Goal: Task Accomplishment & Management: Use online tool/utility

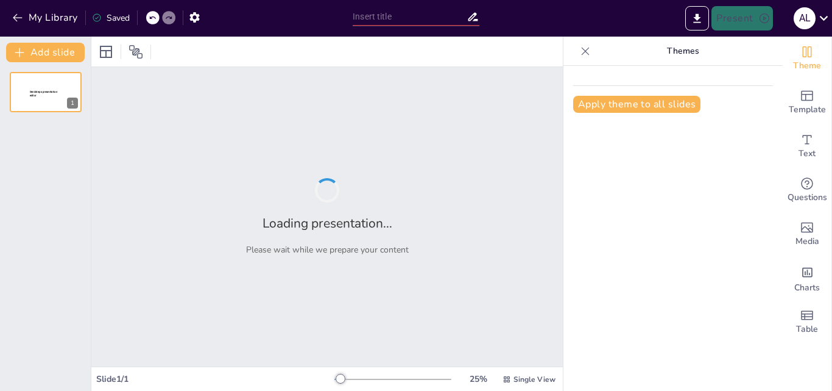
type input "Tipos de Proyectos: Clasificación y Ejemplos"
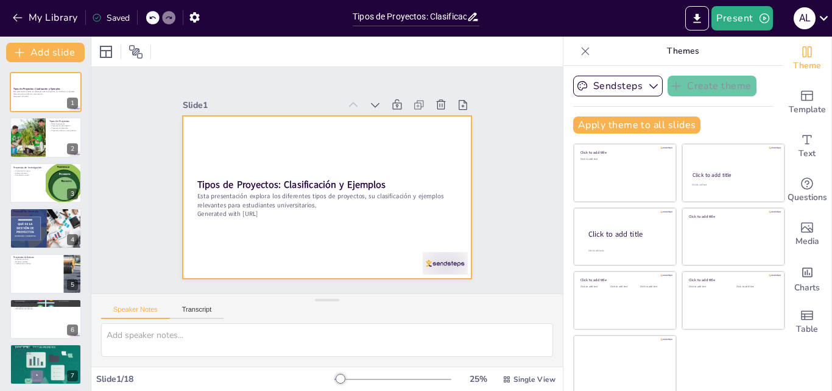
checkbox input "true"
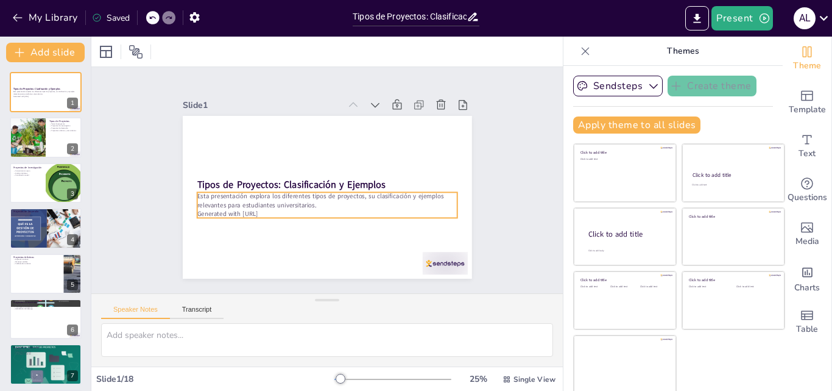
checkbox input "true"
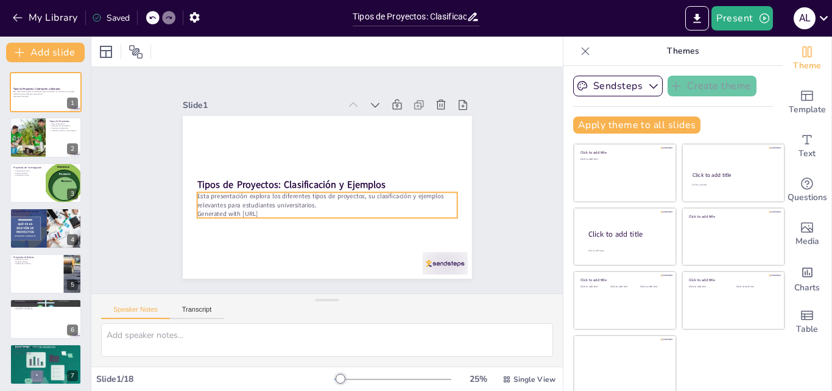
checkbox input "true"
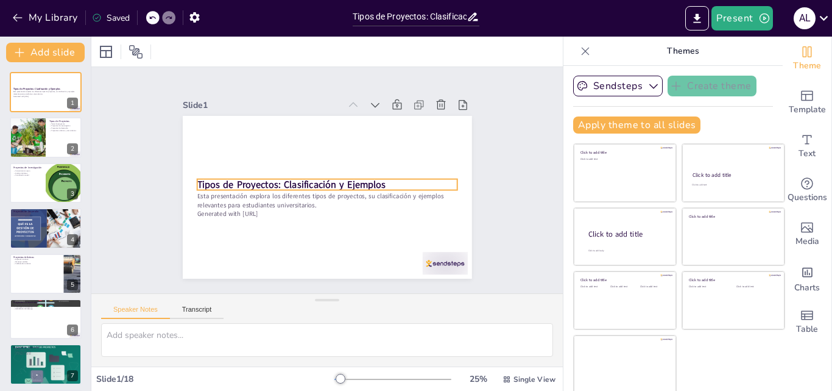
checkbox input "true"
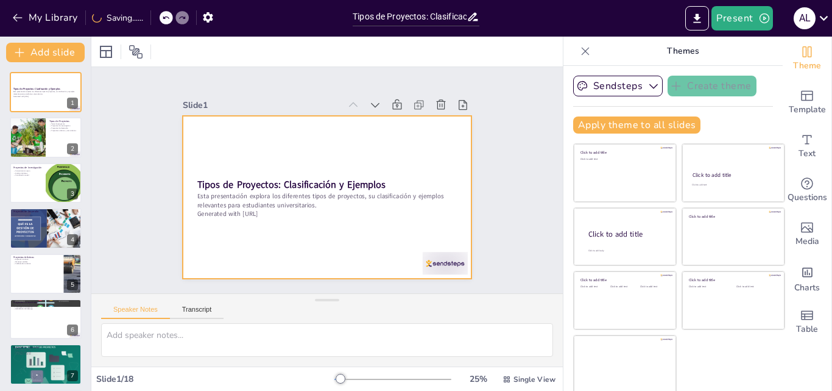
checkbox input "true"
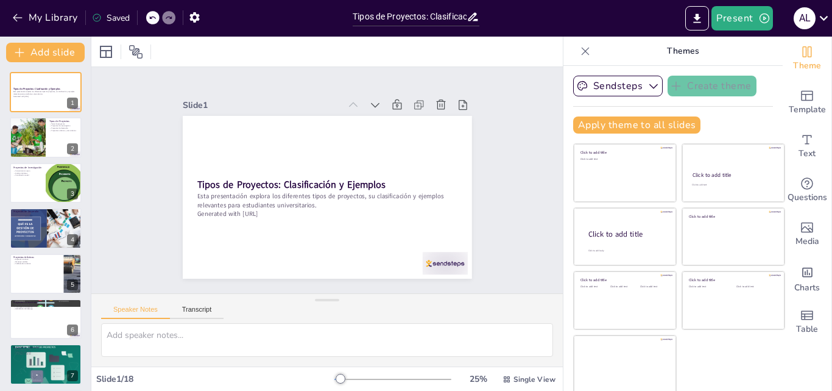
checkbox input "true"
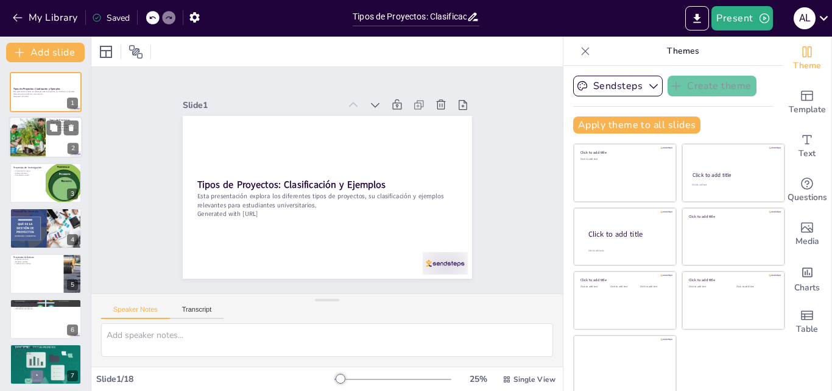
checkbox input "true"
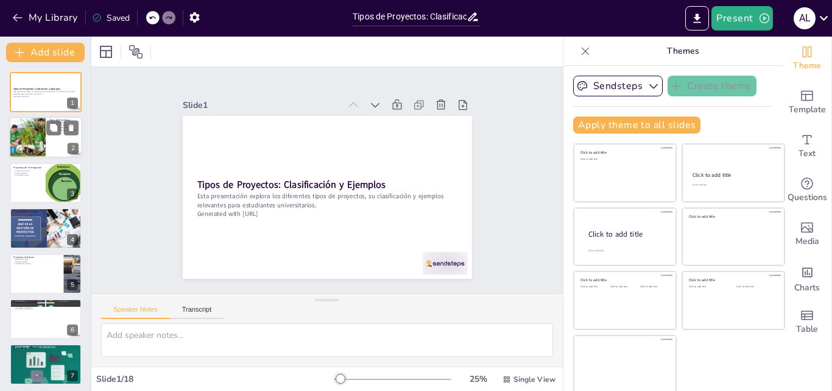
checkbox input "true"
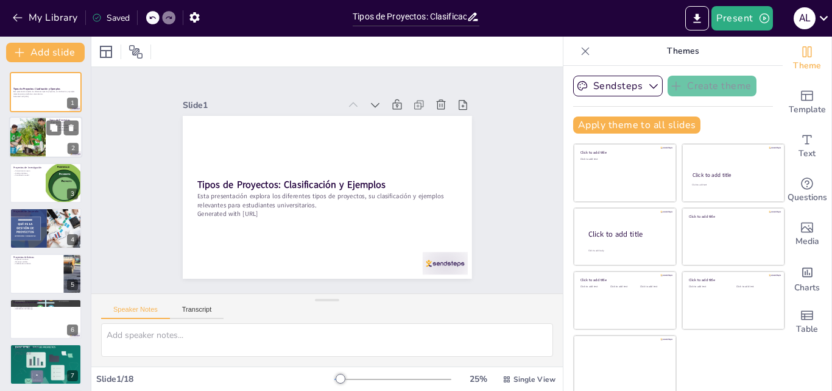
checkbox input "true"
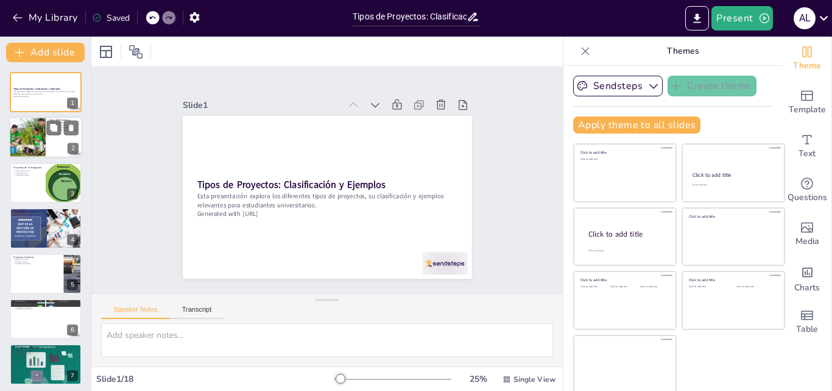
checkbox input "true"
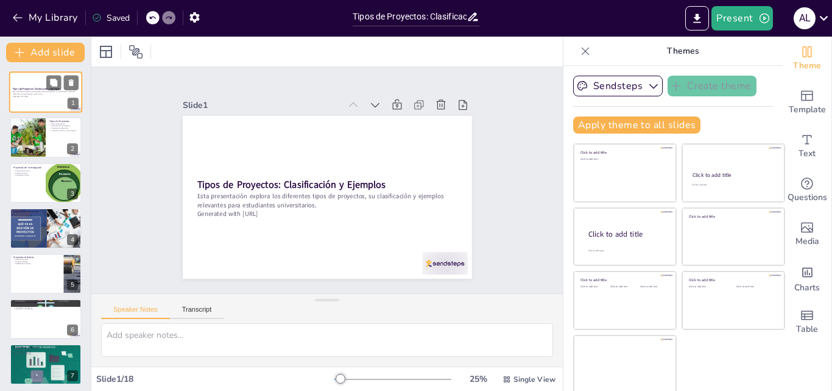
checkbox input "true"
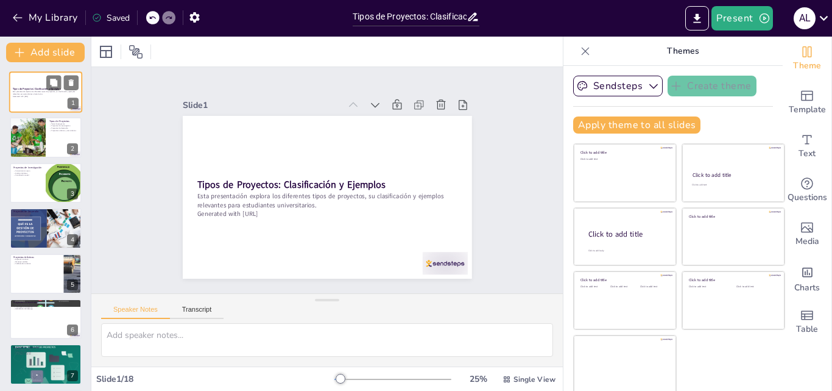
checkbox input "true"
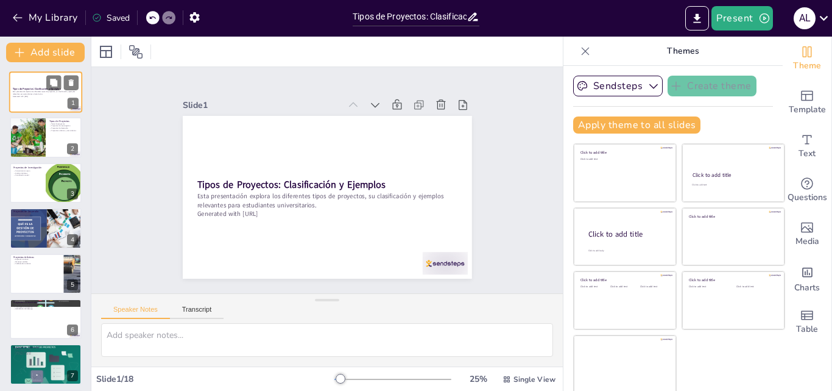
checkbox input "true"
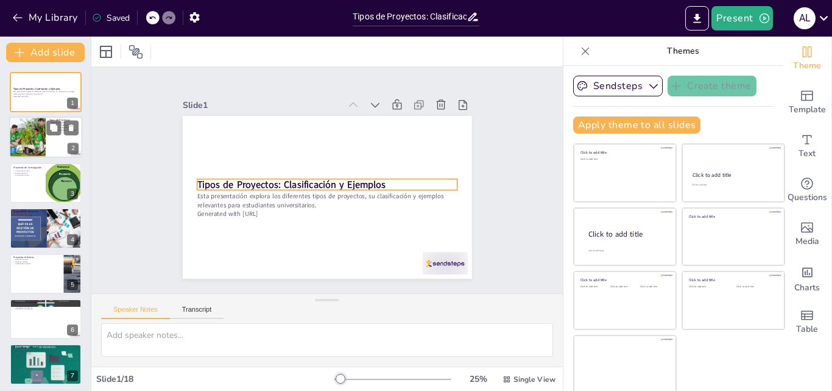
checkbox input "true"
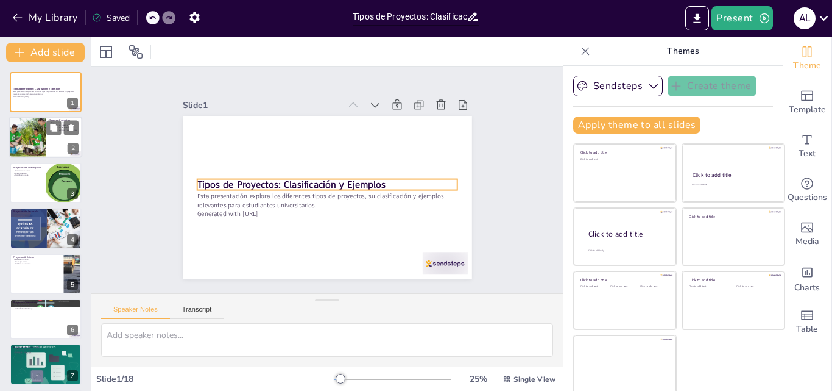
checkbox input "true"
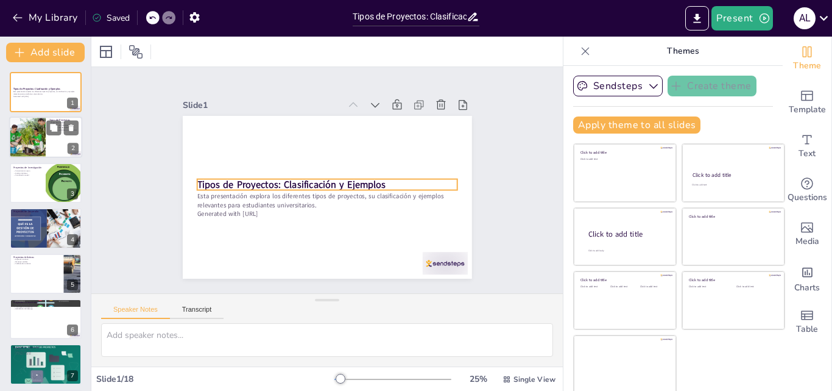
checkbox input "true"
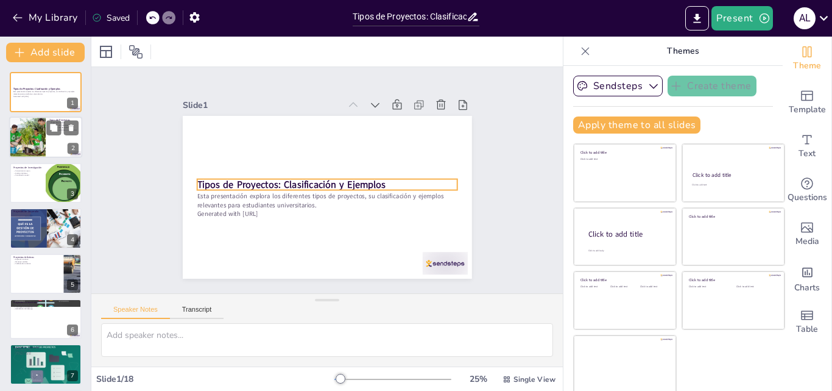
checkbox input "true"
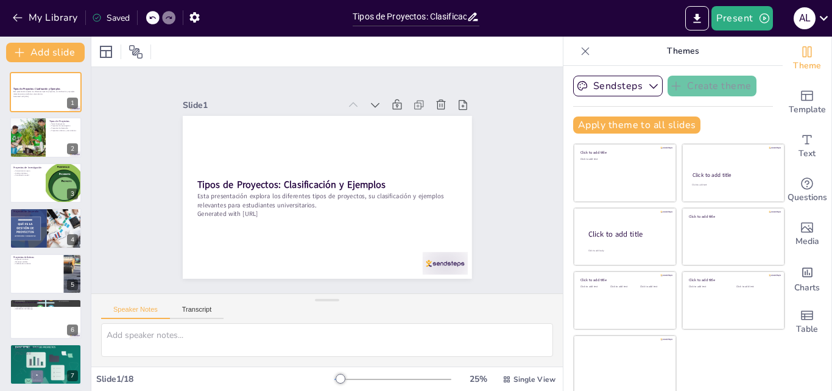
checkbox input "true"
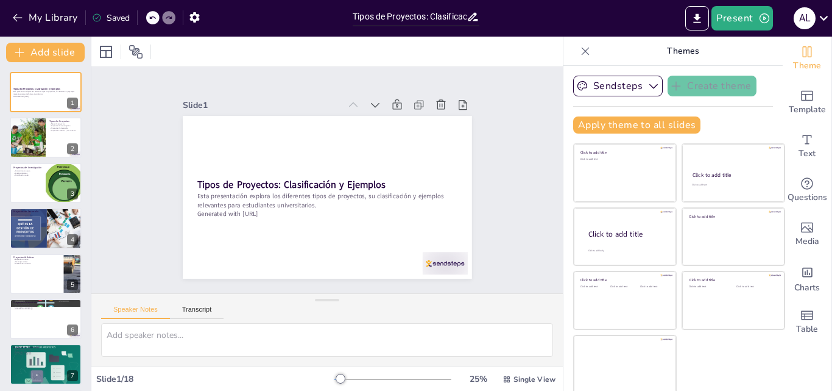
checkbox input "true"
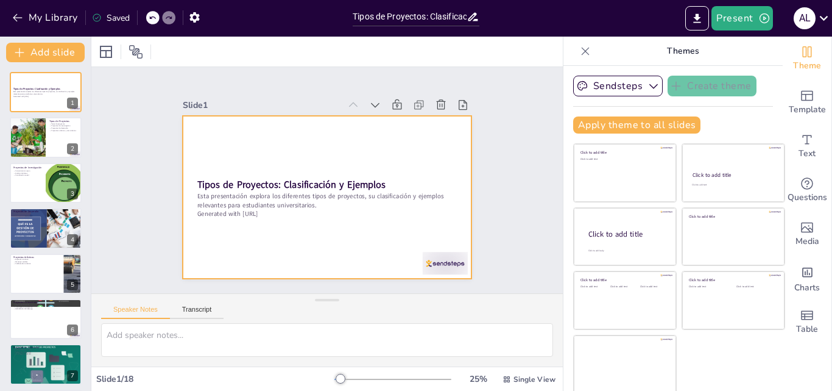
checkbox input "true"
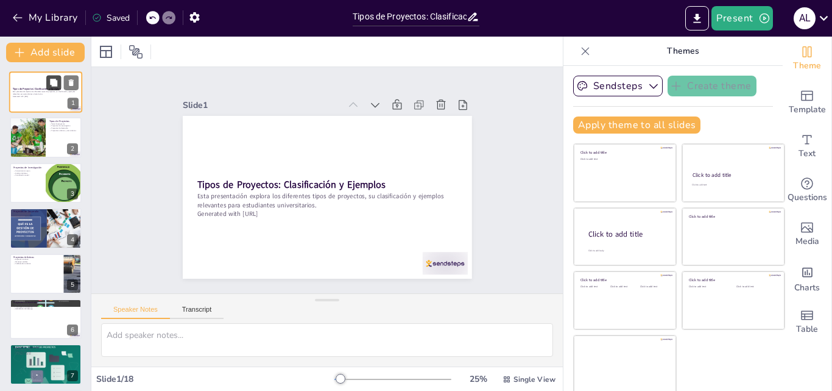
checkbox input "true"
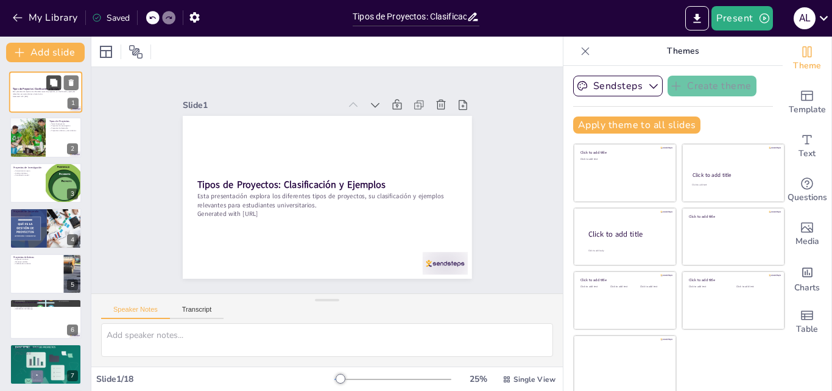
checkbox input "true"
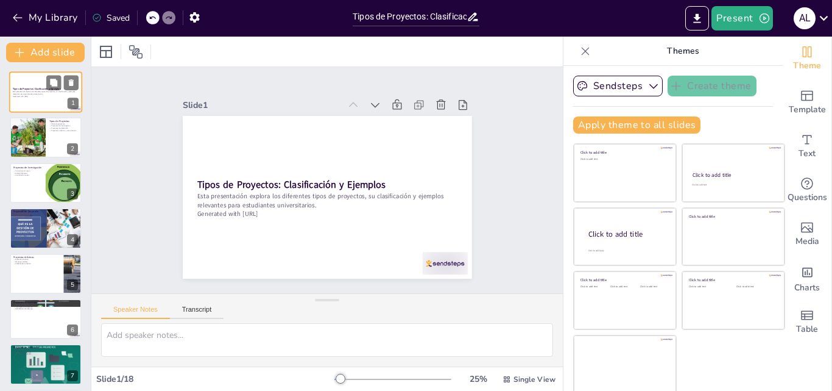
checkbox input "true"
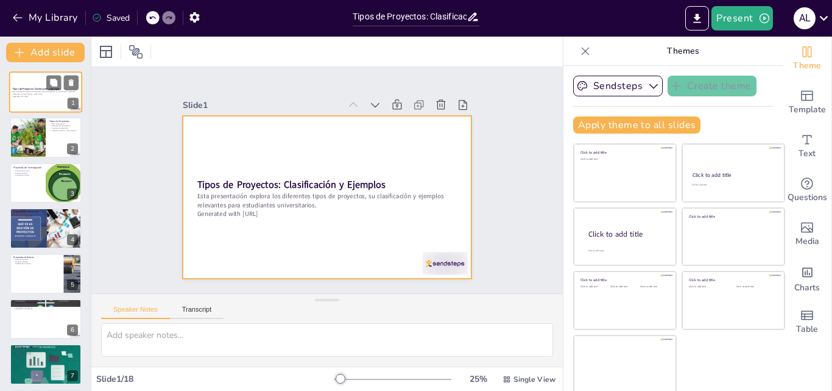
checkbox input "true"
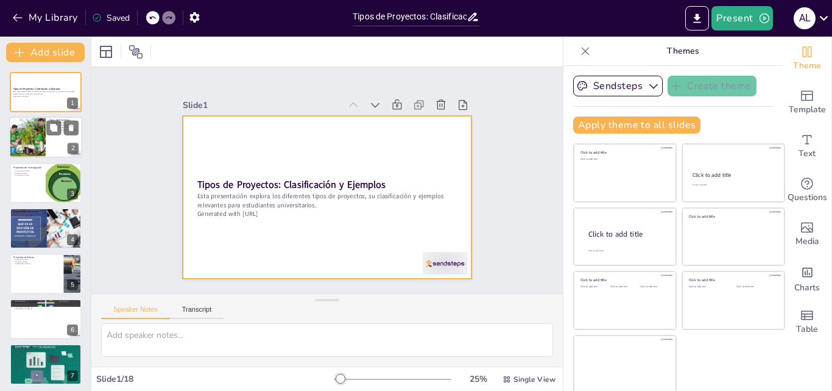
checkbox input "true"
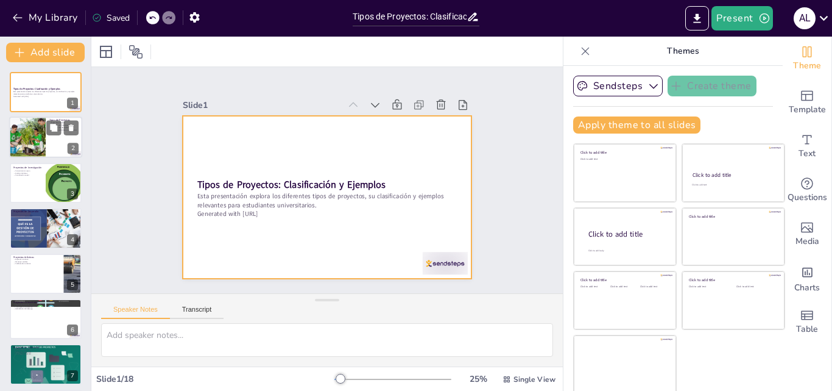
checkbox input "true"
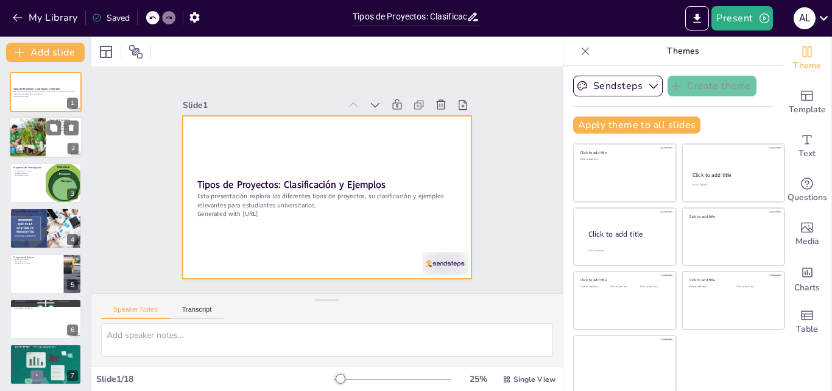
checkbox input "true"
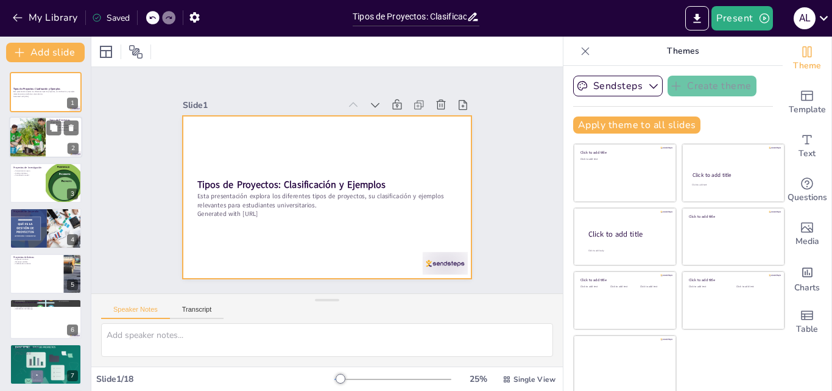
checkbox input "true"
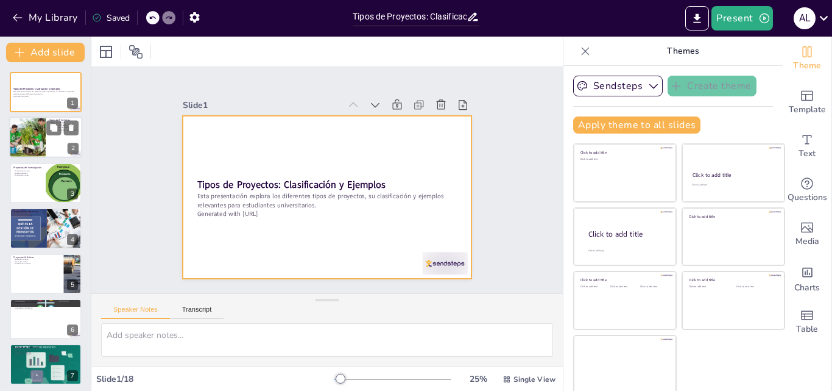
checkbox input "true"
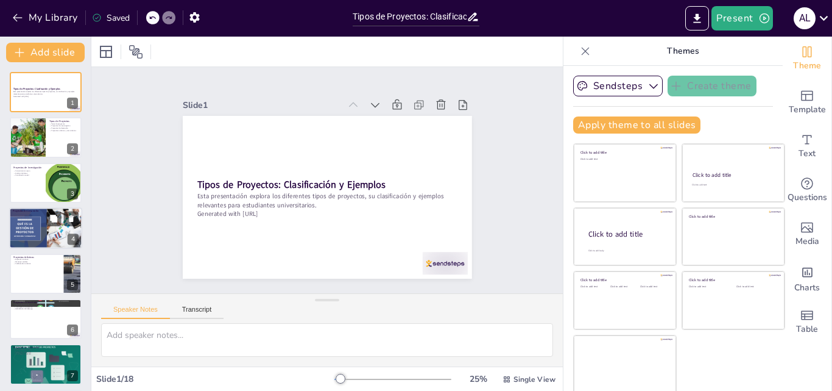
checkbox input "true"
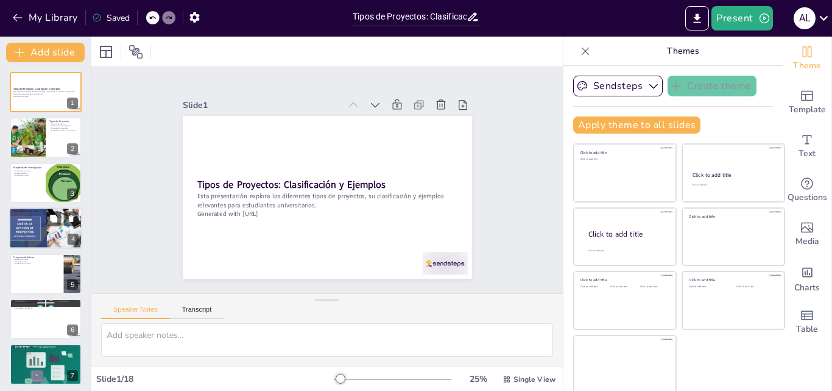
checkbox input "true"
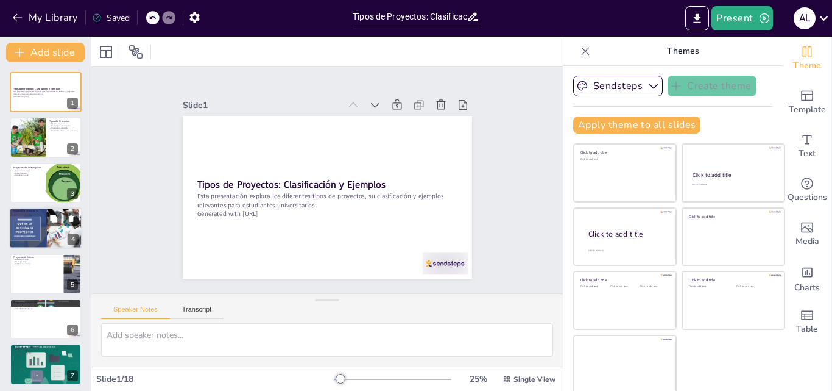
checkbox input "true"
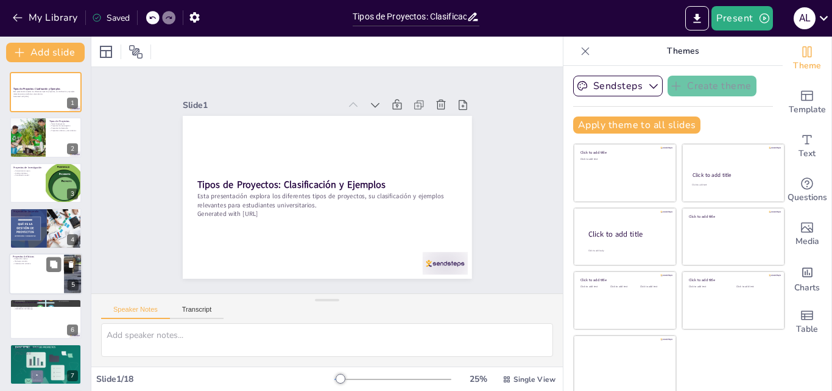
checkbox input "true"
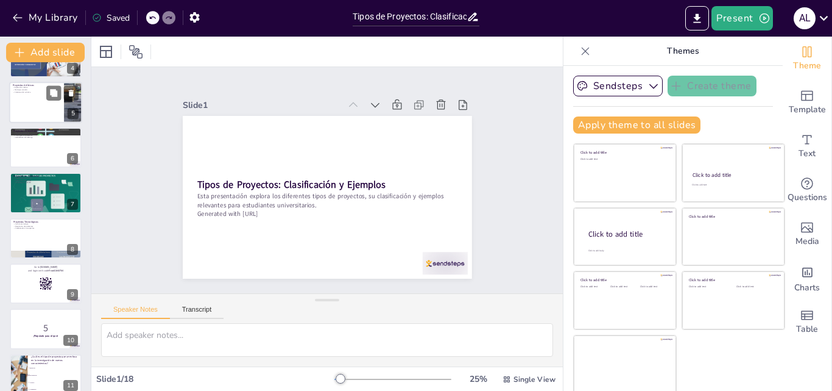
checkbox input "true"
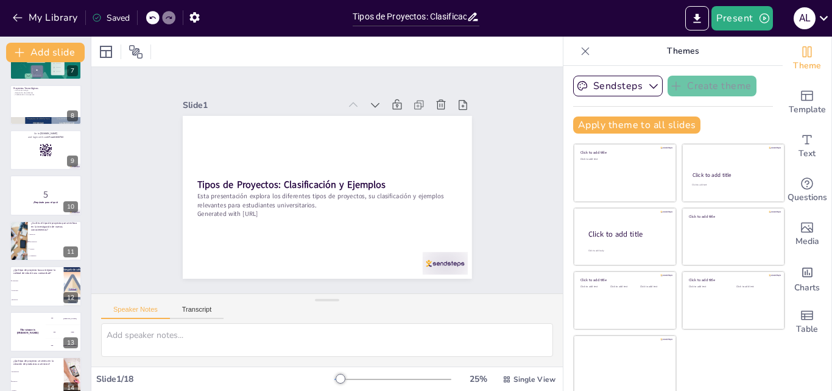
checkbox input "true"
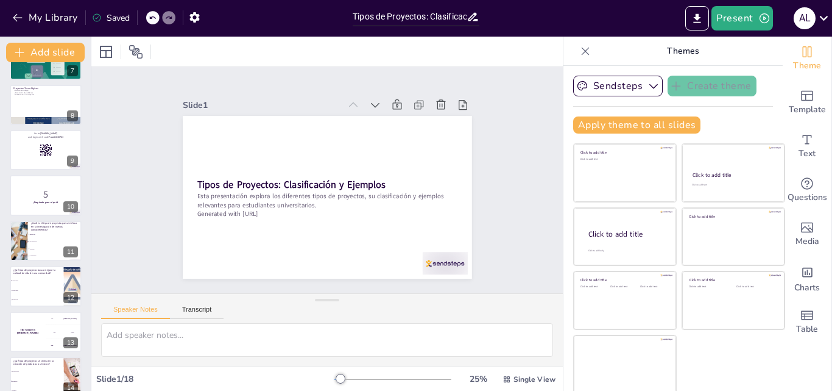
checkbox input "true"
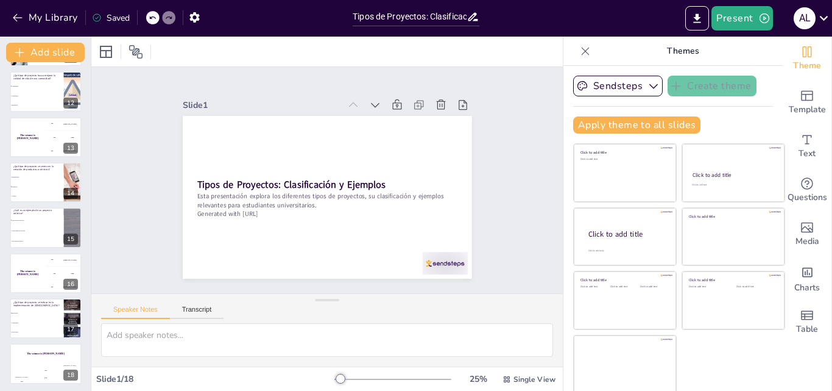
checkbox input "true"
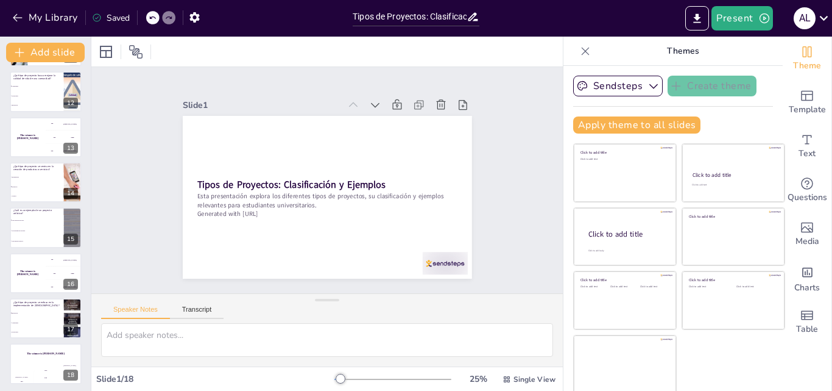
checkbox input "true"
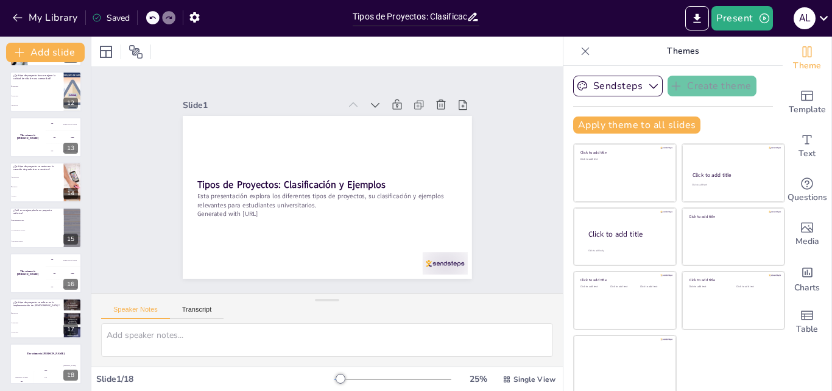
checkbox input "true"
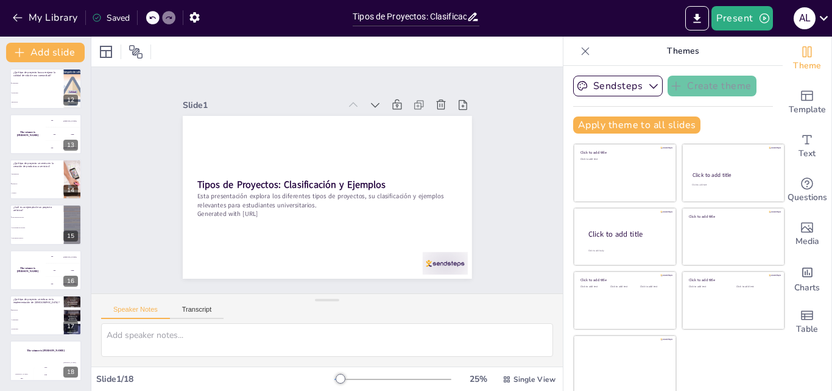
checkbox input "true"
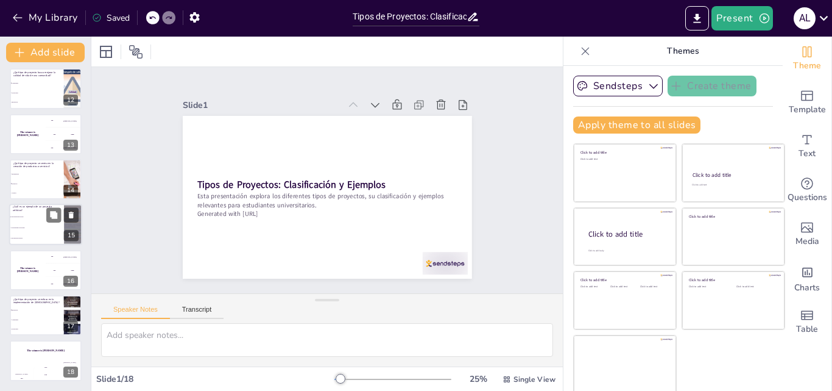
checkbox input "true"
click at [46, 181] on li "Desarrollo" at bounding box center [36, 184] width 55 height 10
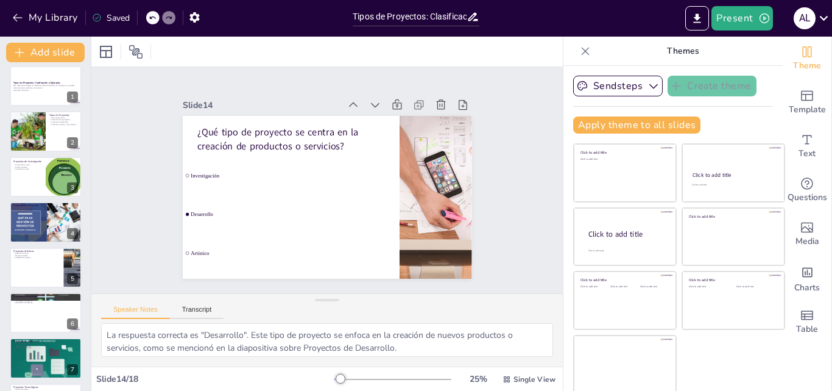
scroll to position [0, 0]
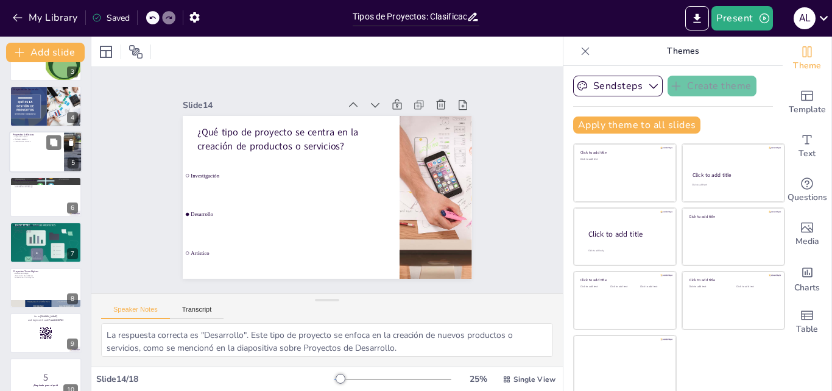
click at [37, 154] on div at bounding box center [45, 151] width 73 height 41
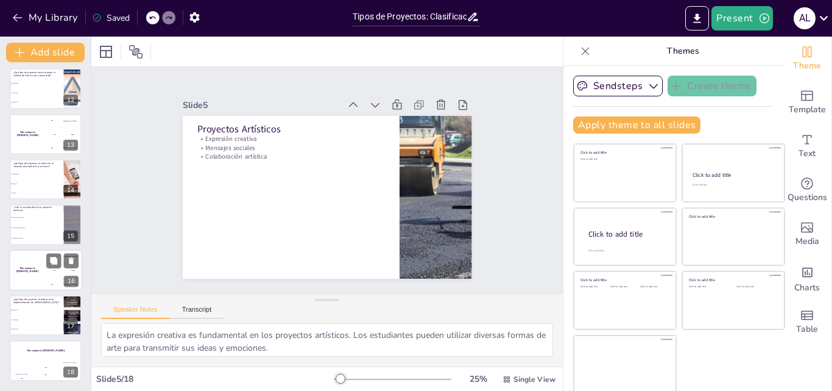
click at [34, 262] on div "The winner is [PERSON_NAME]" at bounding box center [27, 269] width 37 height 41
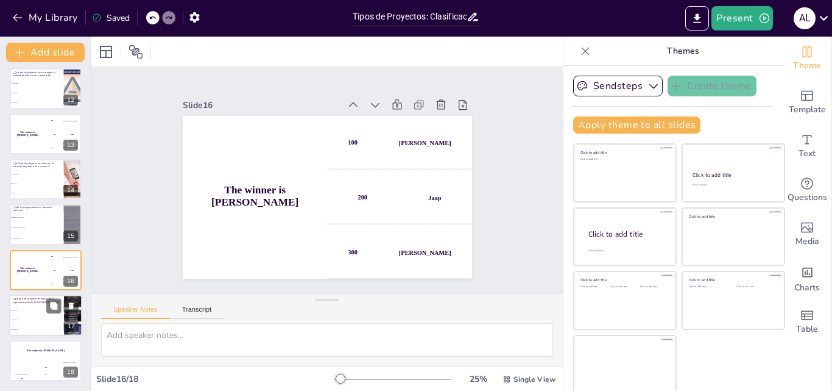
click at [36, 312] on li "Innovación" at bounding box center [36, 310] width 55 height 10
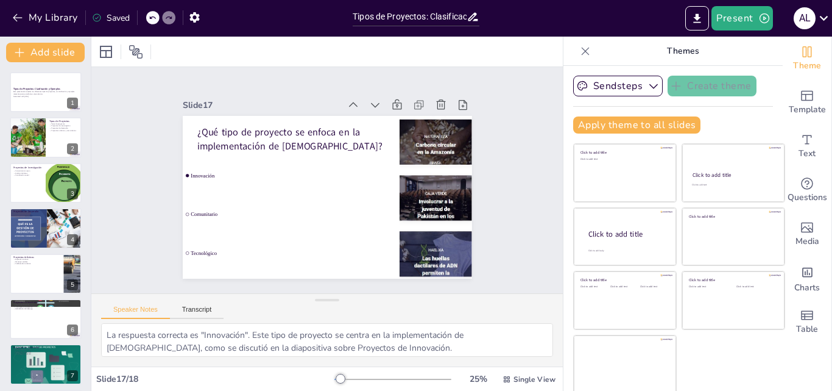
scroll to position [3, 0]
click at [38, 104] on div at bounding box center [45, 91] width 73 height 41
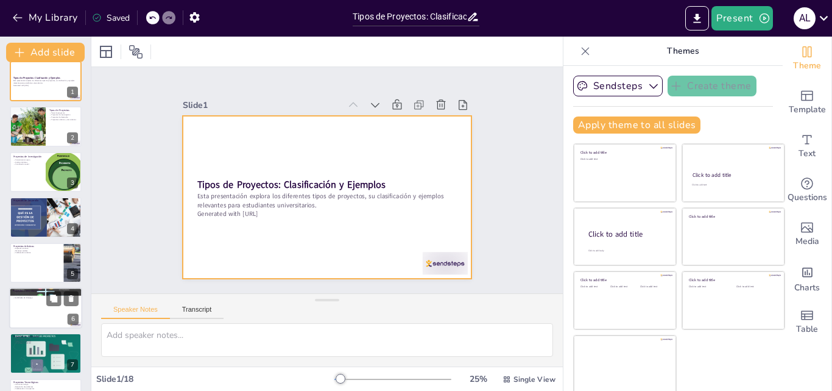
scroll to position [0, 0]
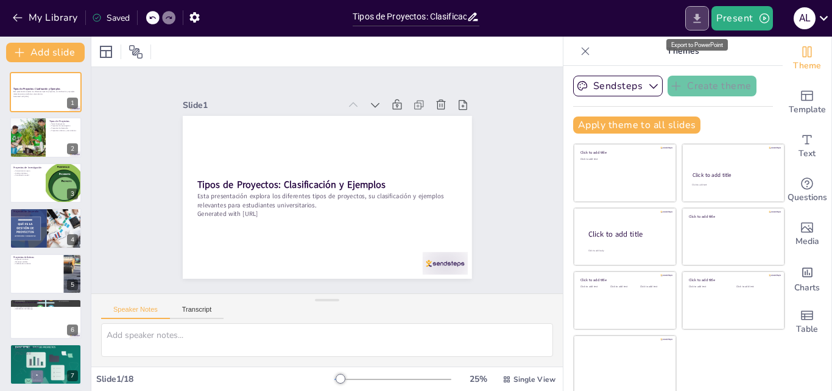
click at [697, 19] on icon "Export to PowerPoint" at bounding box center [697, 18] width 13 height 13
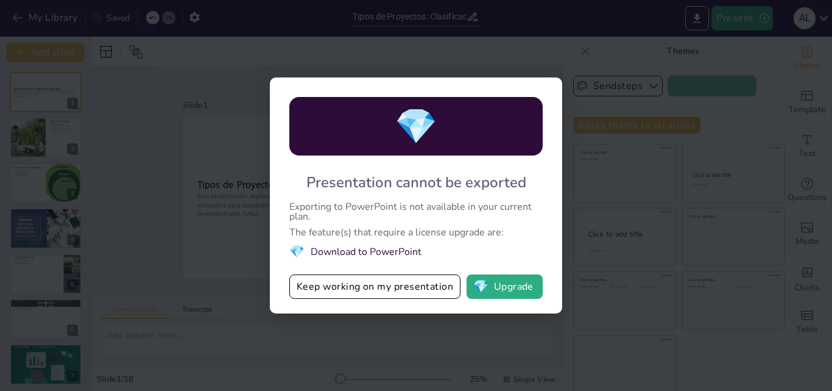
click at [608, 171] on div "💎 Presentation cannot be exported Exporting to PowerPoint is not available in y…" at bounding box center [416, 195] width 832 height 391
click at [567, 51] on div "💎 Presentation cannot be exported Exporting to PowerPoint is not available in y…" at bounding box center [416, 195] width 832 height 391
click at [425, 58] on div "💎 Presentation cannot be exported Exporting to PowerPoint is not available in y…" at bounding box center [416, 195] width 832 height 391
click at [513, 299] on div "💎 Presentation cannot be exported Exporting to PowerPoint is not available in y…" at bounding box center [416, 195] width 292 height 236
drag, startPoint x: 520, startPoint y: 268, endPoint x: 517, endPoint y: 275, distance: 7.9
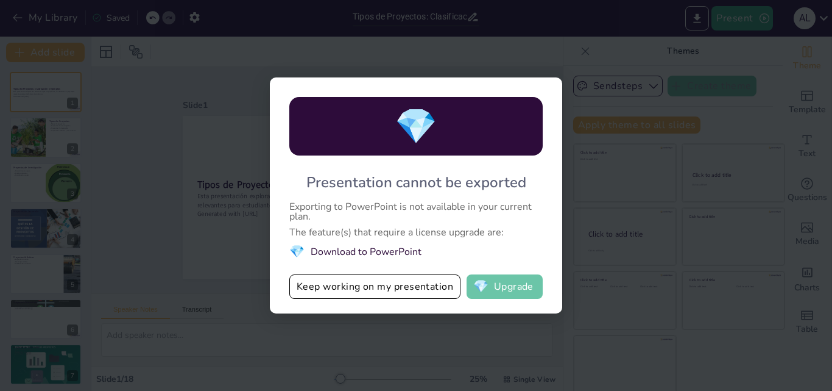
click at [520, 272] on div "💎 Presentation cannot be exported Exporting to PowerPoint is not available in y…" at bounding box center [416, 195] width 292 height 236
click at [513, 282] on button "💎 Upgrade" at bounding box center [505, 286] width 76 height 24
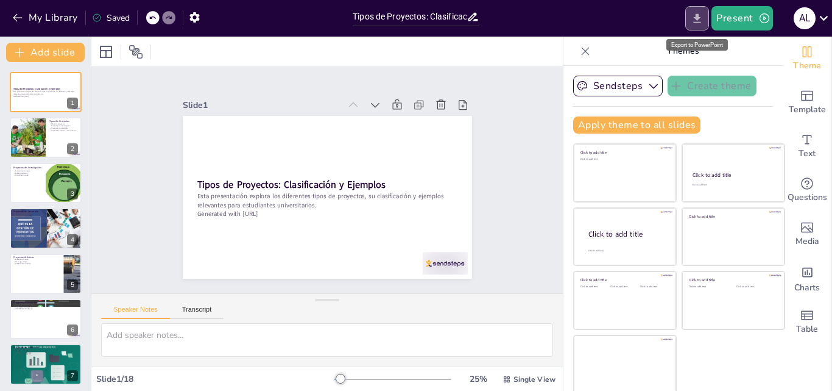
click at [704, 18] on icon "Export to PowerPoint" at bounding box center [697, 18] width 13 height 13
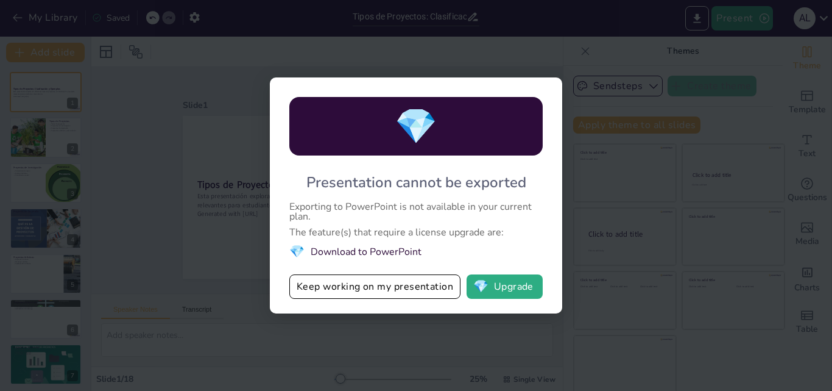
click at [171, 51] on div "💎 Presentation cannot be exported Exporting to PowerPoint is not available in y…" at bounding box center [416, 195] width 832 height 391
click at [123, 90] on div "💎 Presentation cannot be exported Exporting to PowerPoint is not available in y…" at bounding box center [416, 195] width 832 height 391
click at [333, 282] on button "Keep working on my presentation" at bounding box center [374, 286] width 171 height 24
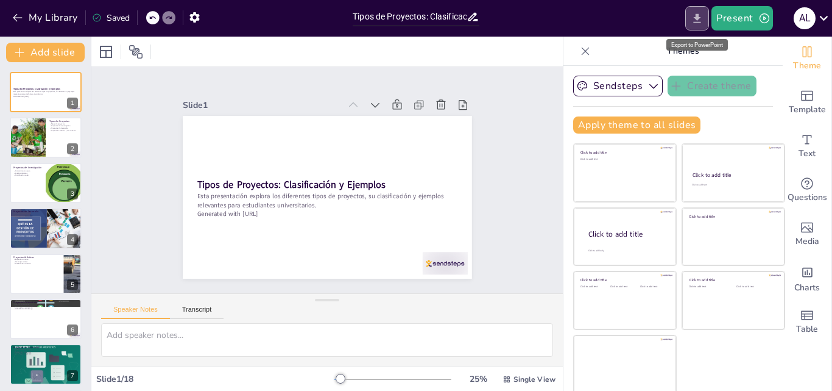
click at [695, 22] on icon "Export to PowerPoint" at bounding box center [697, 18] width 13 height 13
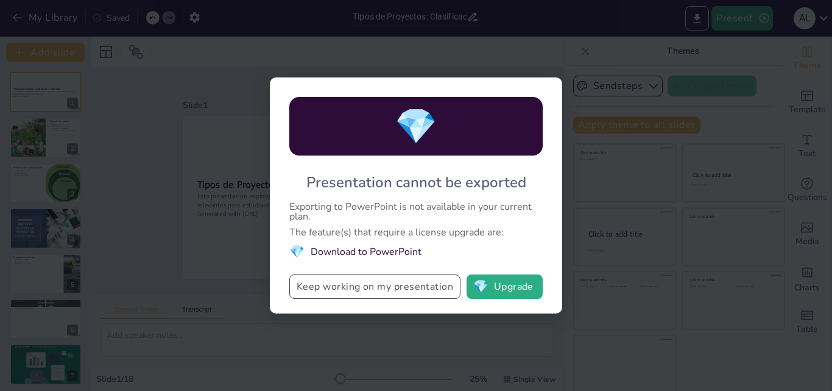
click at [342, 285] on button "Keep working on my presentation" at bounding box center [374, 286] width 171 height 24
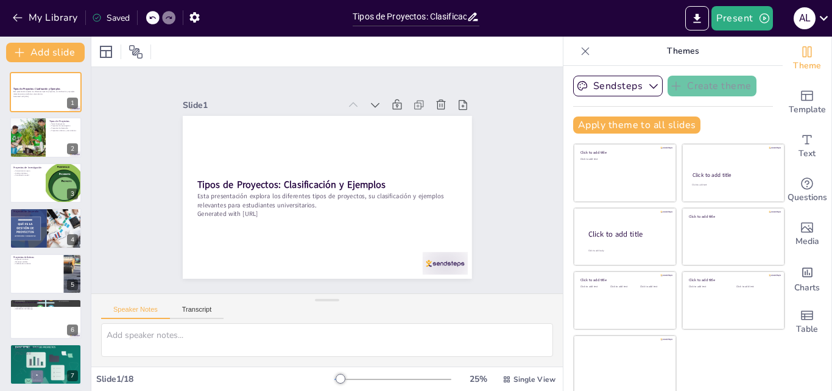
click at [580, 50] on icon at bounding box center [586, 51] width 12 height 12
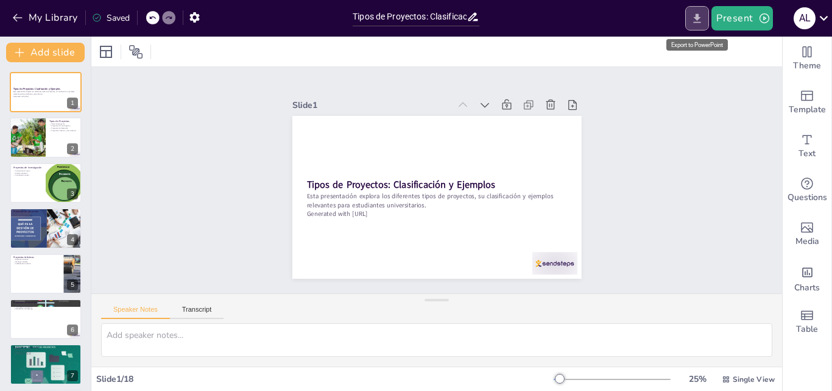
click at [700, 19] on icon "Export to PowerPoint" at bounding box center [697, 18] width 13 height 13
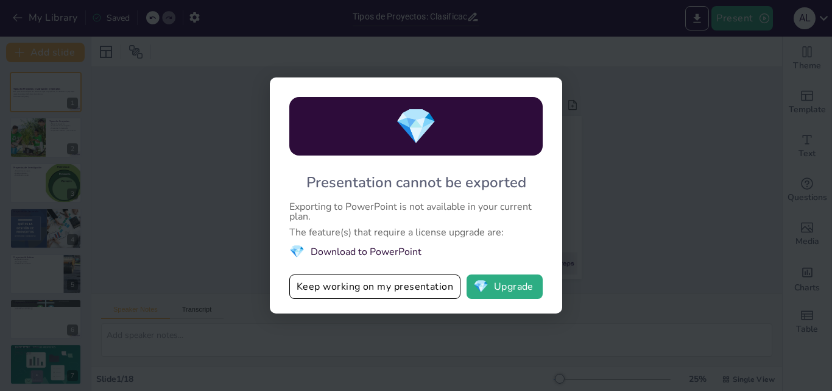
click at [690, 204] on div "💎 Presentation cannot be exported Exporting to PowerPoint is not available in y…" at bounding box center [416, 195] width 832 height 391
click at [522, 286] on button "💎 Upgrade" at bounding box center [505, 286] width 76 height 24
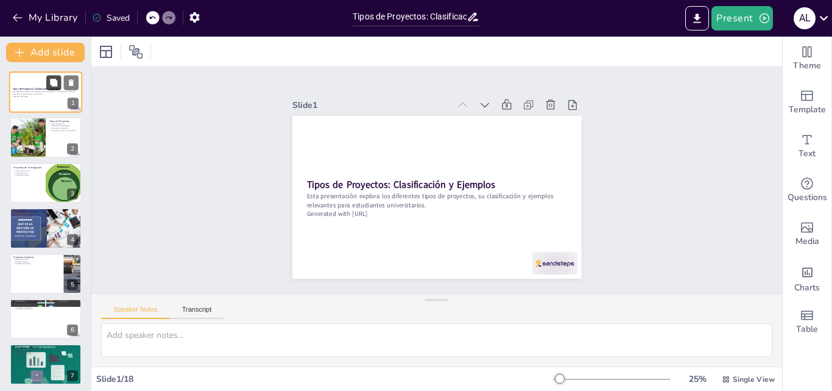
click at [57, 75] on button at bounding box center [53, 82] width 15 height 15
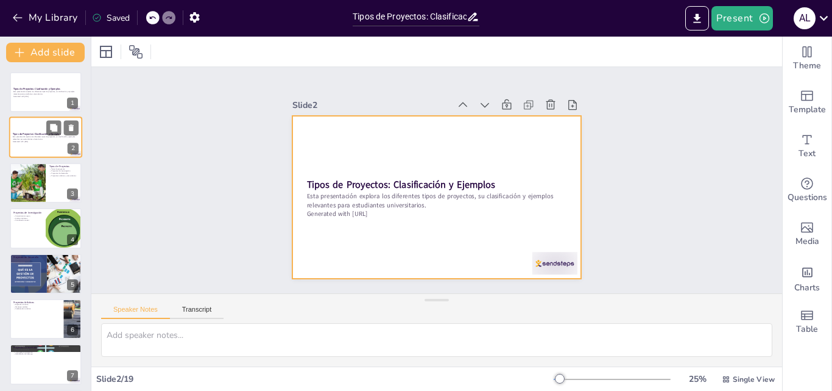
click at [38, 124] on div at bounding box center [45, 137] width 73 height 41
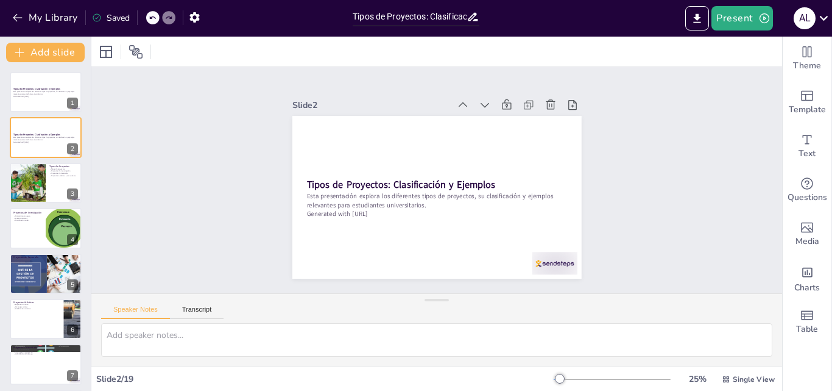
click at [48, 291] on div at bounding box center [45, 273] width 87 height 41
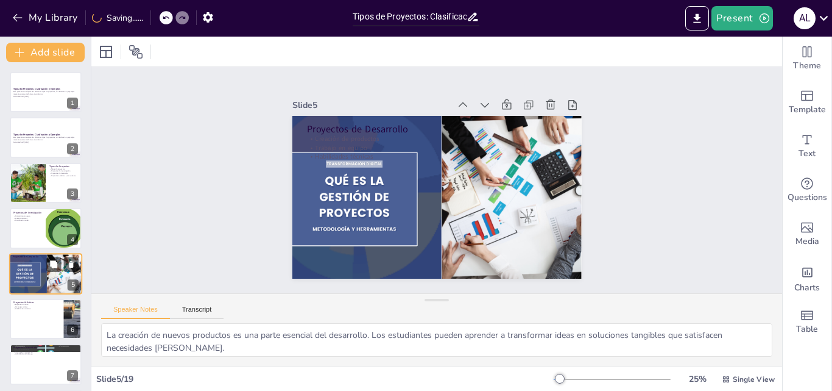
scroll to position [47, 0]
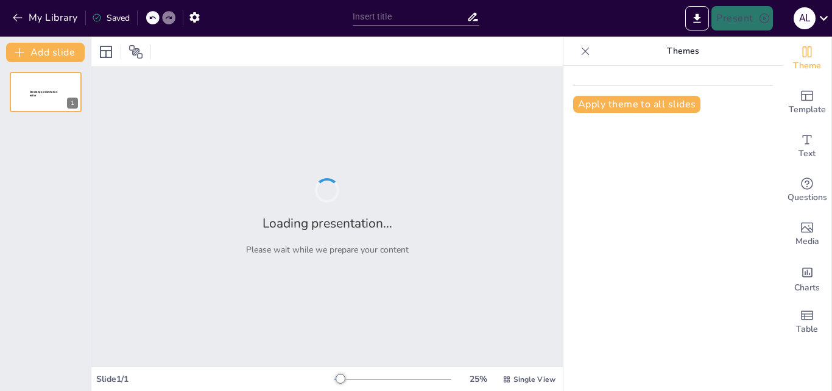
type input "Tipos de Proyectos: Clasificación y Ejemplos"
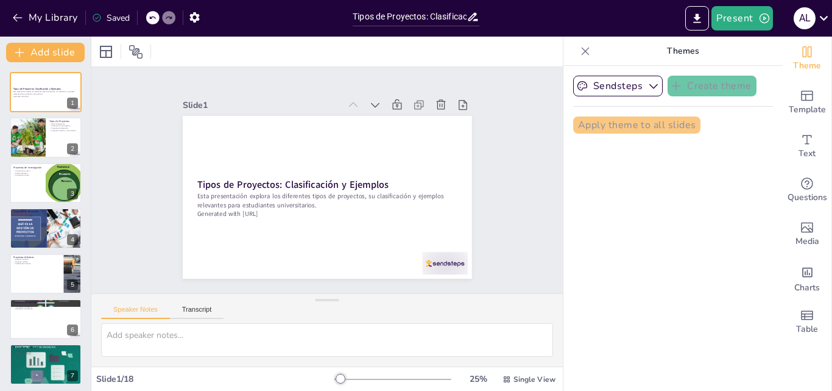
checkbox input "true"
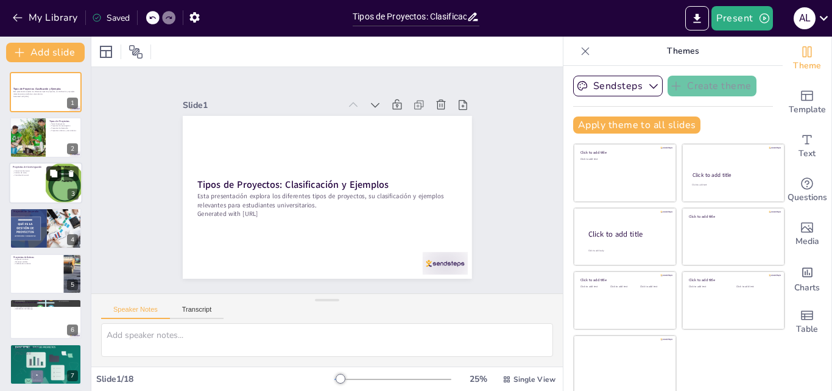
checkbox input "true"
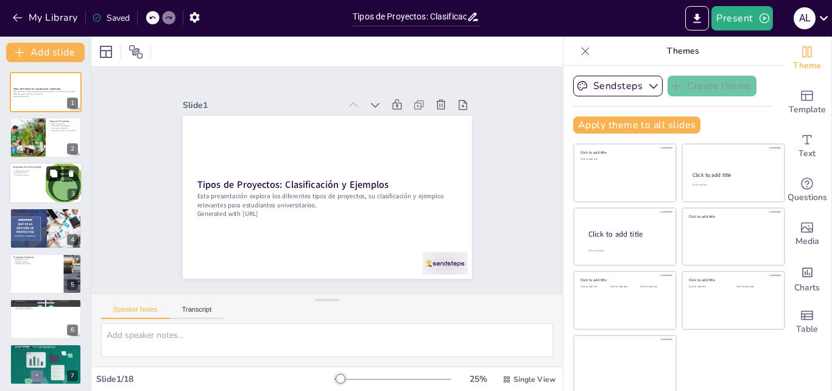
checkbox input "true"
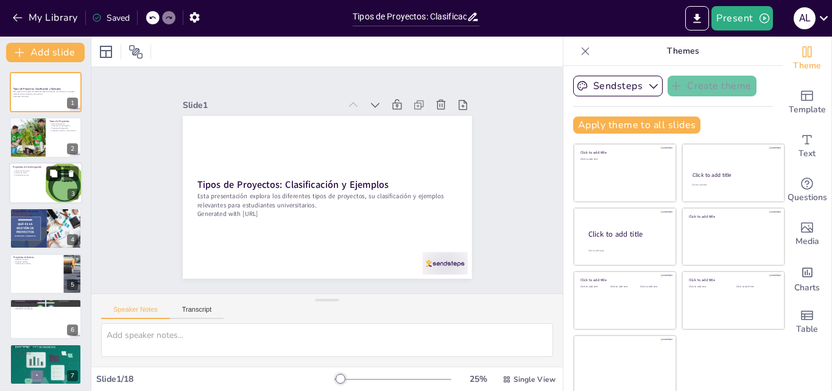
checkbox input "true"
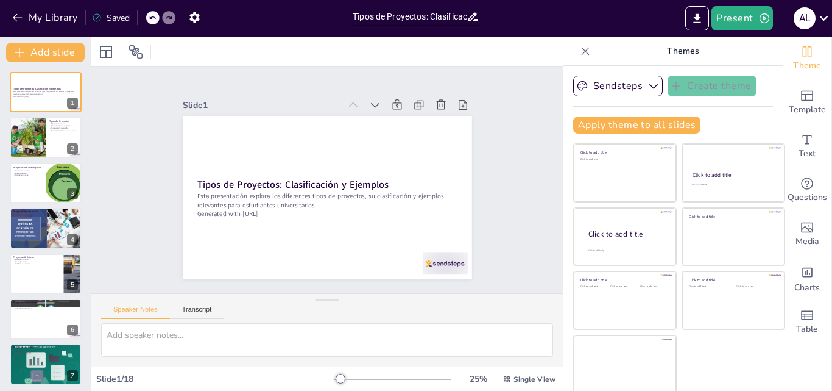
checkbox input "true"
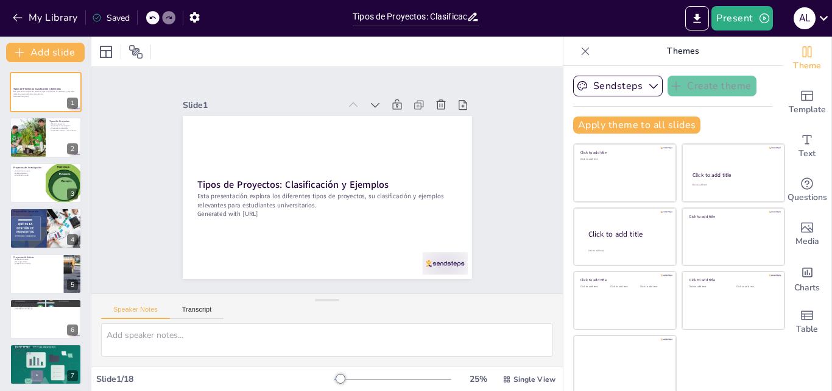
checkbox input "true"
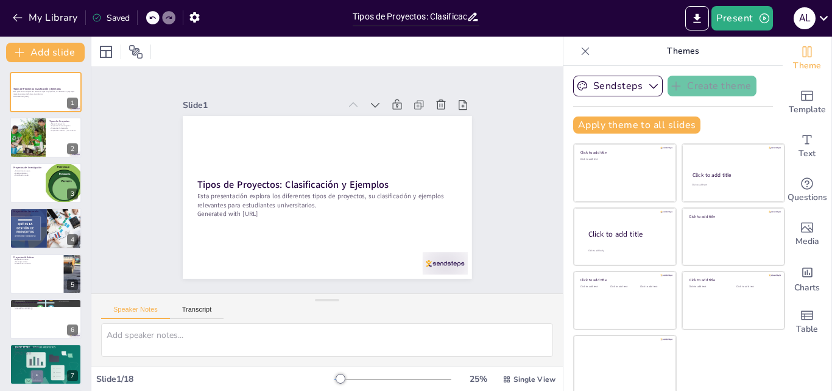
checkbox input "true"
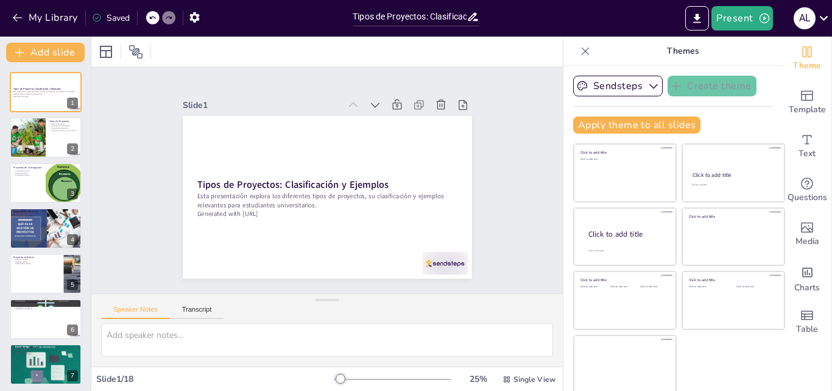
checkbox input "true"
